Goal: Task Accomplishment & Management: Use online tool/utility

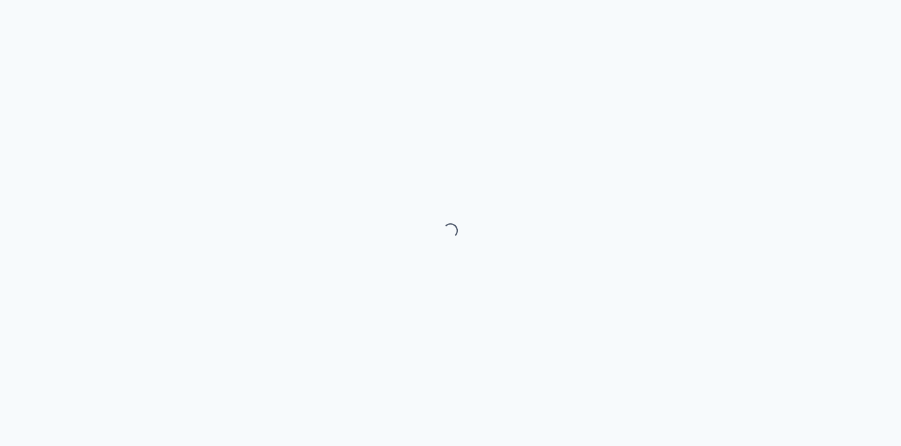
select select "month"
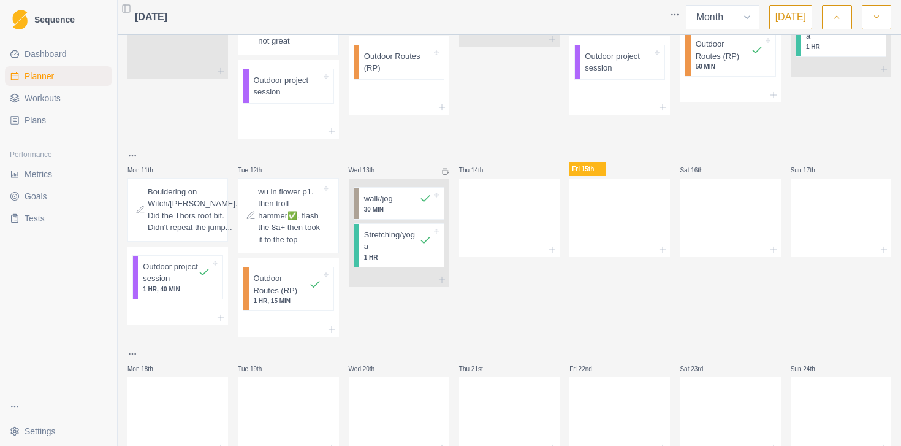
scroll to position [327, 0]
click at [553, 247] on line at bounding box center [552, 247] width 6 height 0
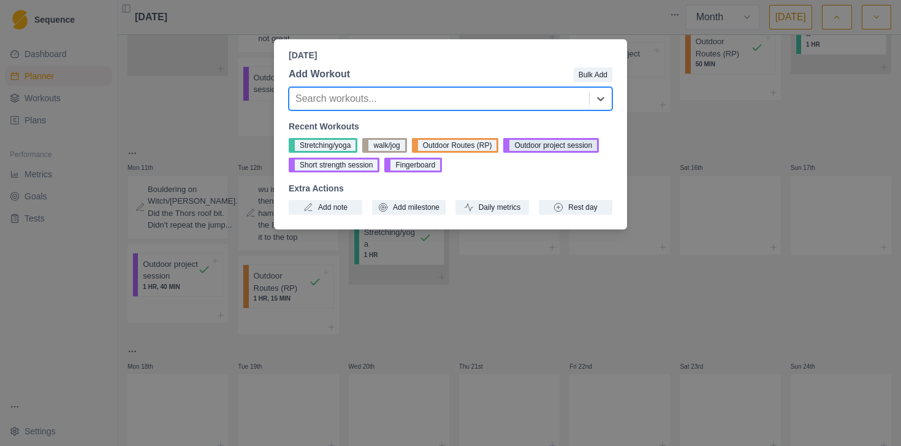
click at [553, 150] on button "Outdoor project session" at bounding box center [551, 145] width 96 height 15
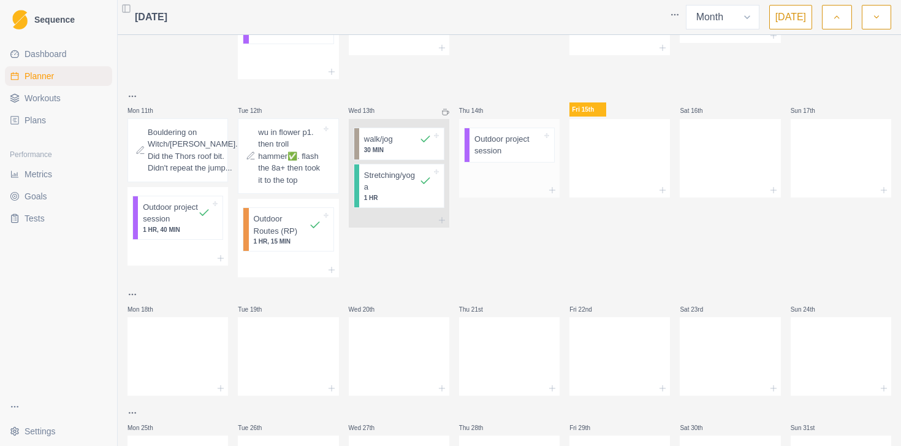
scroll to position [395, 0]
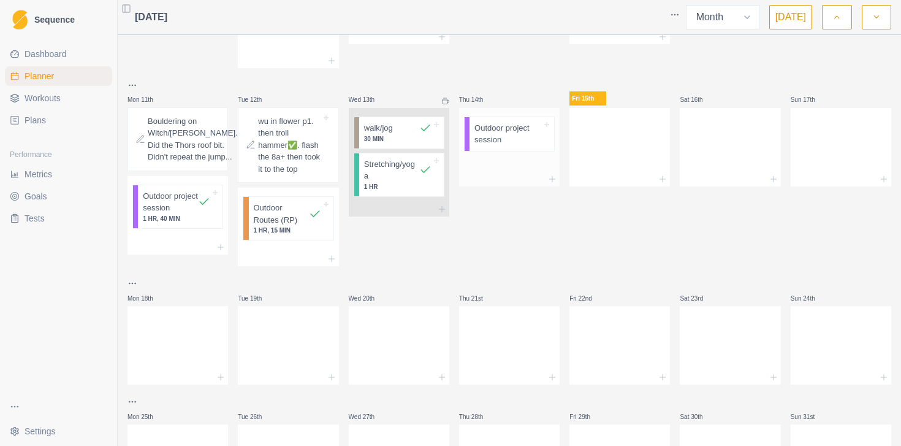
click at [500, 146] on p "Outdoor project session" at bounding box center [507, 134] width 67 height 24
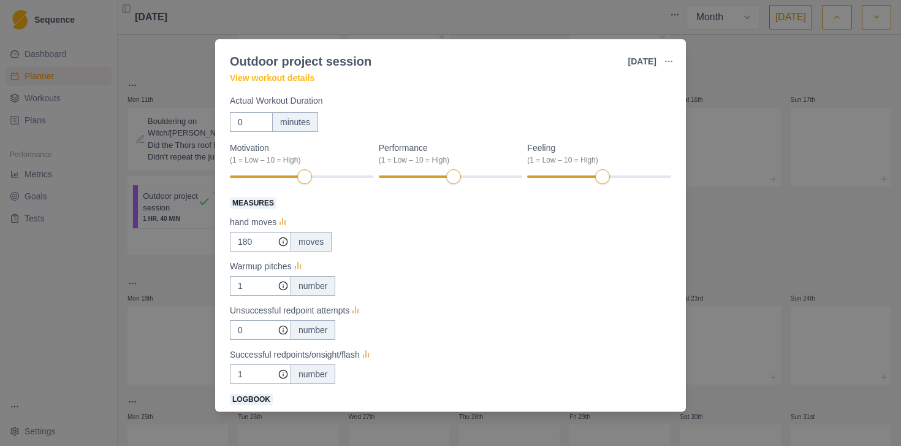
scroll to position [63, 0]
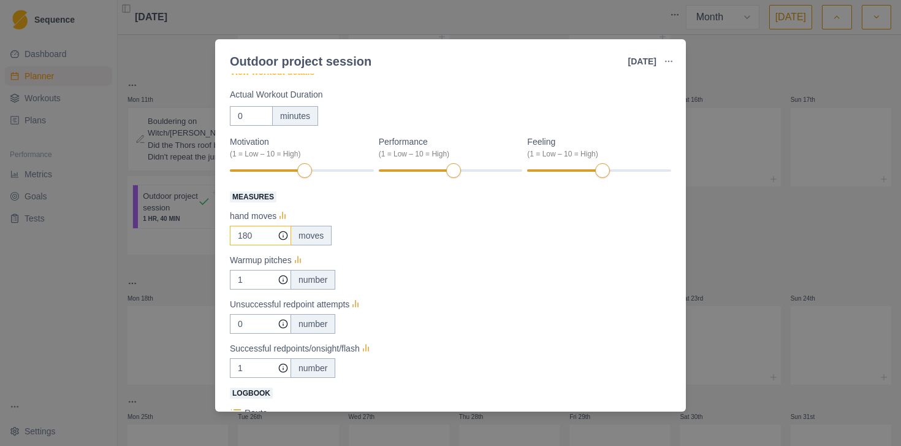
click at [260, 235] on input "180" at bounding box center [260, 236] width 61 height 20
type input "80"
click at [248, 245] on input "1" at bounding box center [260, 236] width 61 height 20
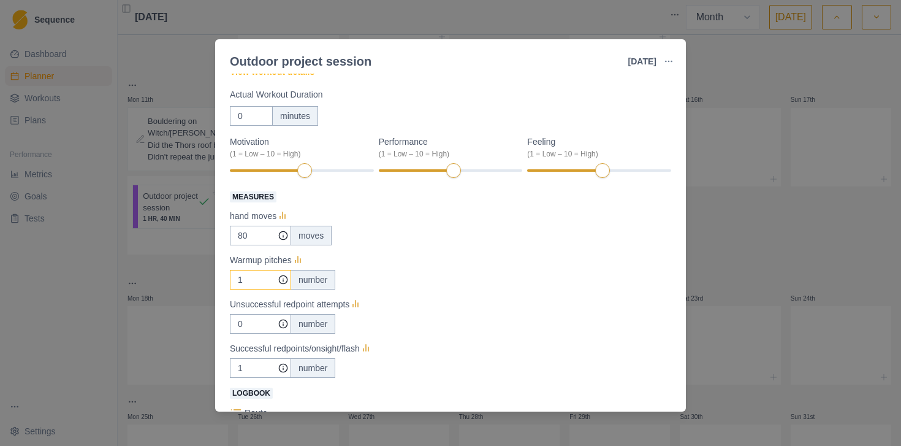
click at [248, 245] on input "1" at bounding box center [260, 236] width 61 height 20
type input "0"
click at [253, 245] on input "0" at bounding box center [260, 236] width 61 height 20
type input "3"
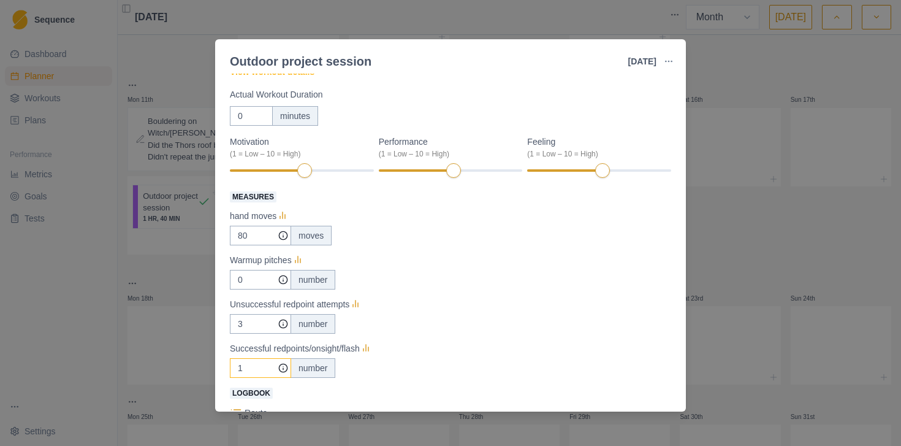
click at [252, 245] on input "1" at bounding box center [260, 236] width 61 height 20
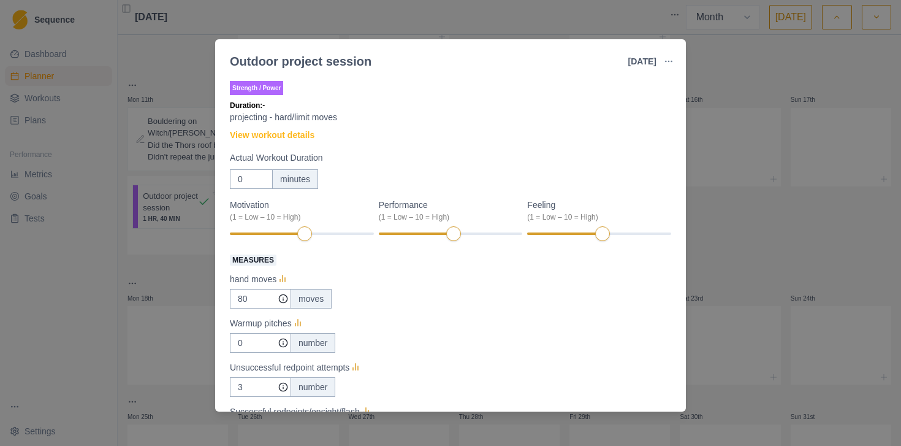
scroll to position [15, 0]
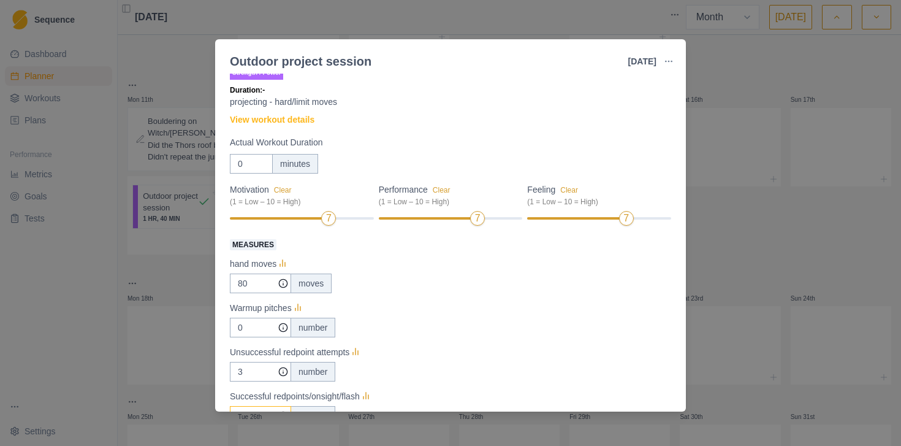
click at [615, 219] on div at bounding box center [575, 218] width 96 height 2
click at [251, 161] on input "0" at bounding box center [251, 164] width 43 height 20
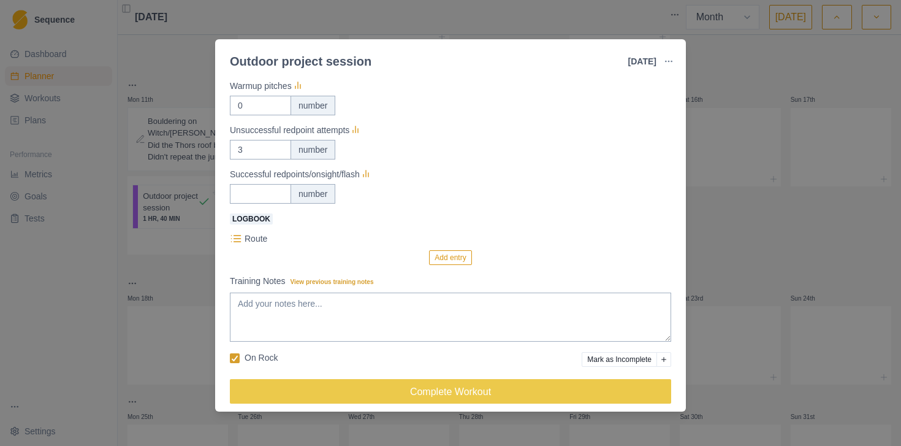
scroll to position [238, 0]
type input "80"
click at [442, 333] on textarea "Training Notes View previous training notes" at bounding box center [450, 316] width 441 height 49
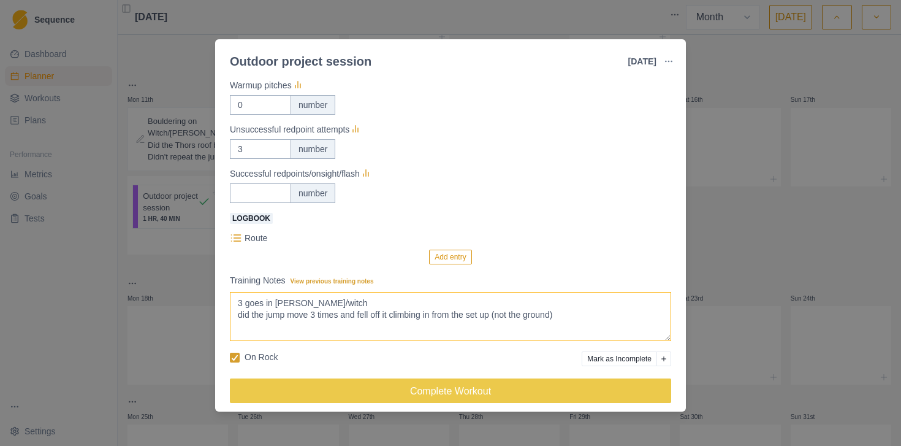
scroll to position [3, 0]
click at [609, 313] on textarea "3 goes in [PERSON_NAME]/witch did the jump move 3 times and fell off it climbin…" at bounding box center [450, 316] width 441 height 49
click at [571, 335] on textarea "3 goes in [PERSON_NAME]/witch did the jump move 3 times and fell off it climbin…" at bounding box center [450, 316] width 441 height 49
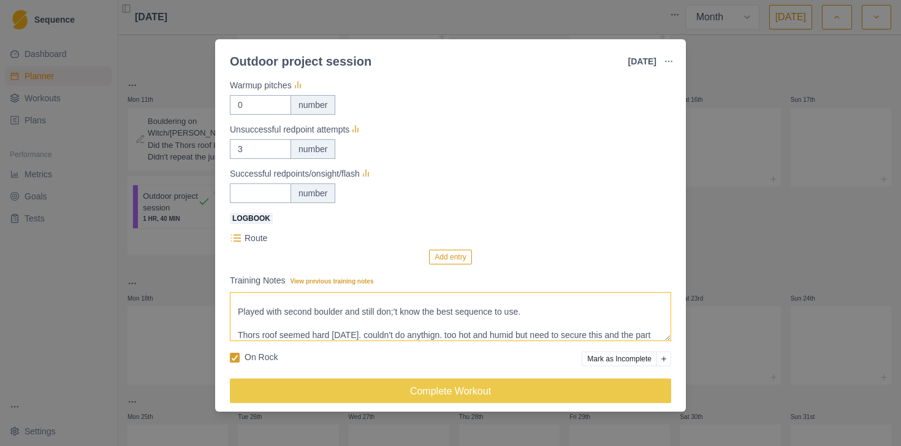
scroll to position [39, 0]
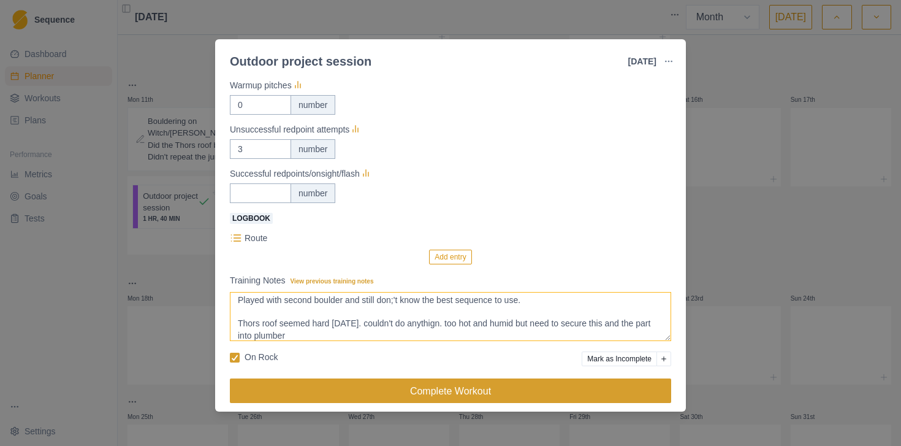
type textarea "3 goes in [PERSON_NAME]/witch did the jump move 3 times and fell off it climbin…"
click at [529, 380] on button "Complete Workout" at bounding box center [450, 390] width 441 height 25
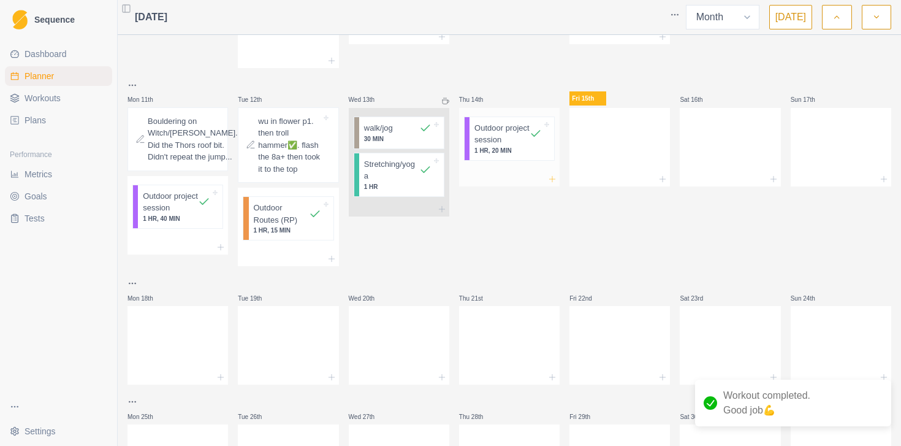
click at [553, 184] on icon at bounding box center [552, 179] width 10 height 10
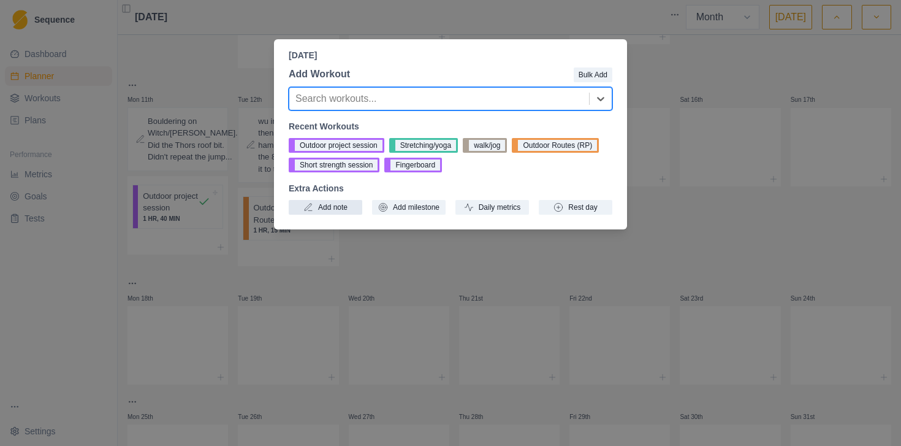
click at [324, 210] on button "Add note" at bounding box center [326, 207] width 74 height 15
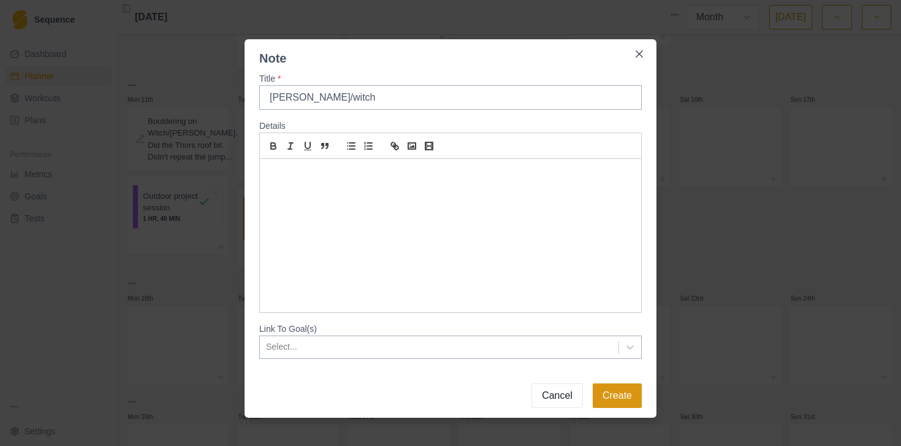
type input "[PERSON_NAME]/witch"
click at [609, 386] on button "Create" at bounding box center [617, 395] width 49 height 25
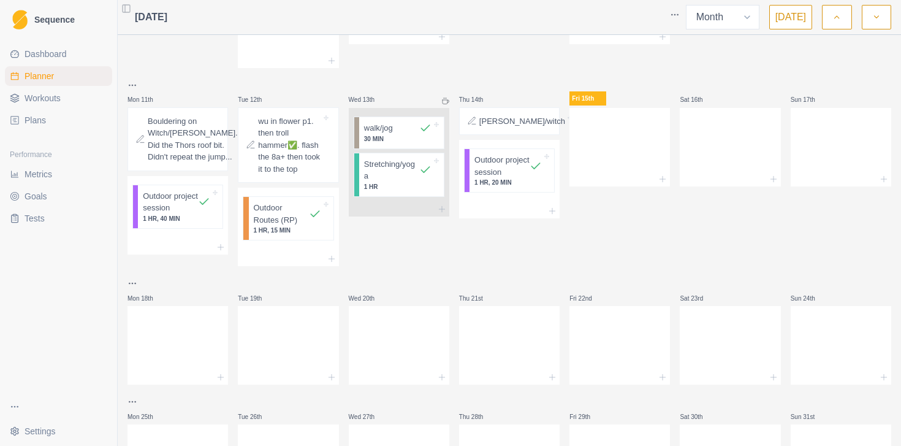
scroll to position [0, 0]
